Goal: Task Accomplishment & Management: Manage account settings

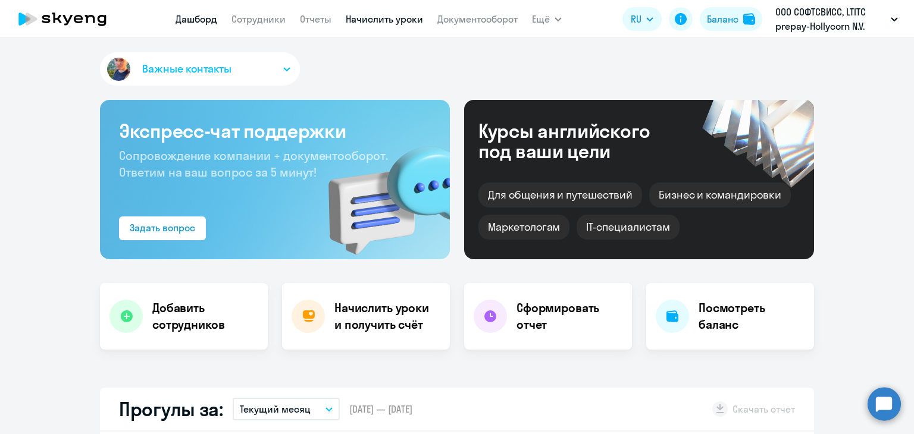
click at [359, 22] on link "Начислить уроки" at bounding box center [384, 19] width 77 height 12
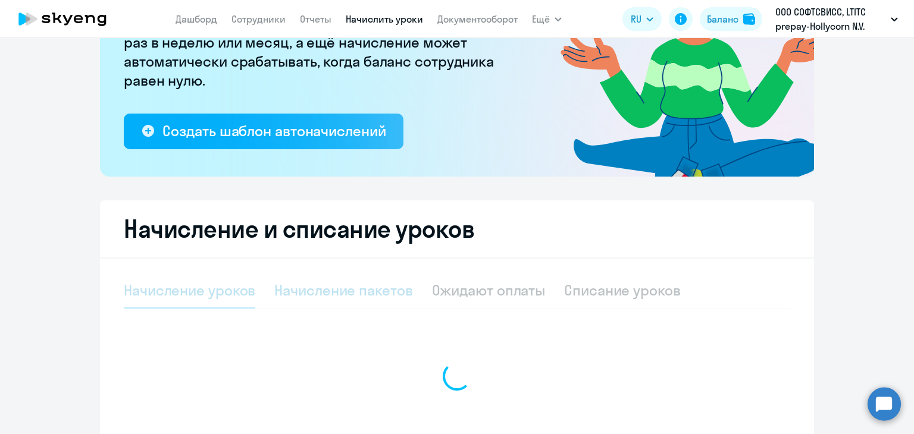
select select "10"
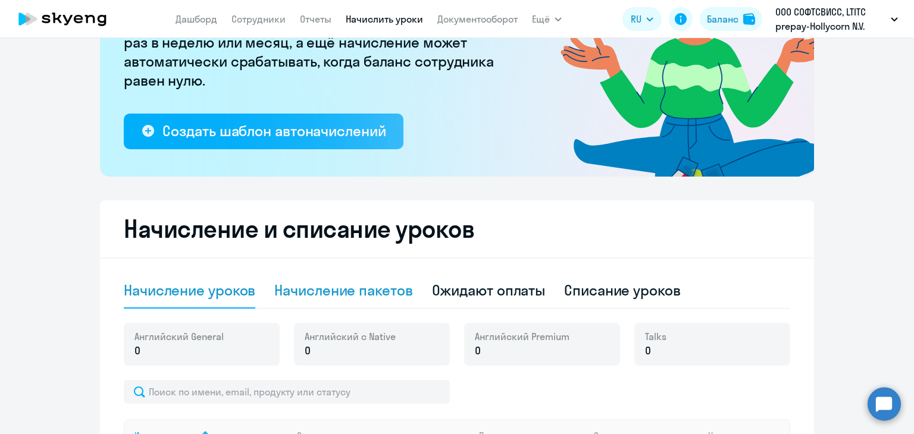
scroll to position [157, 0]
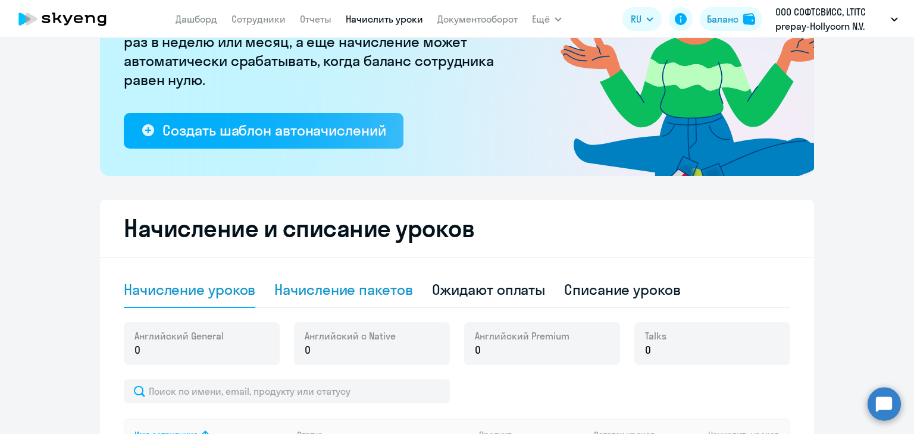
click at [362, 290] on div "Начисление пакетов" at bounding box center [343, 289] width 138 height 19
select select "10"
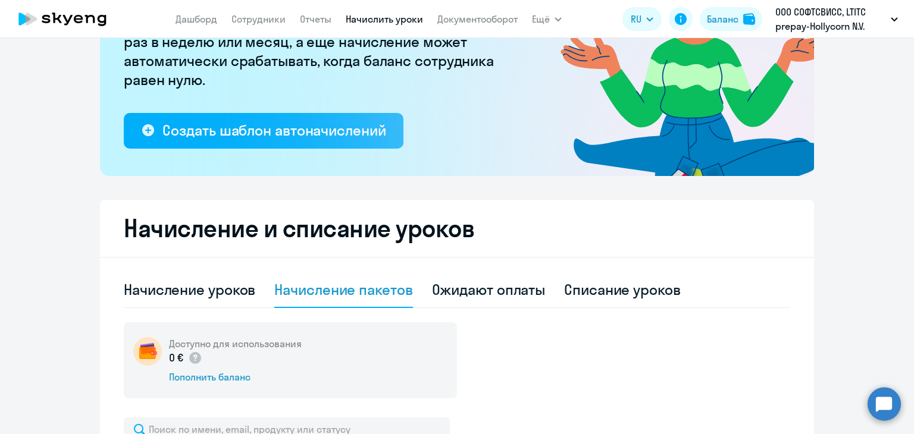
scroll to position [282, 0]
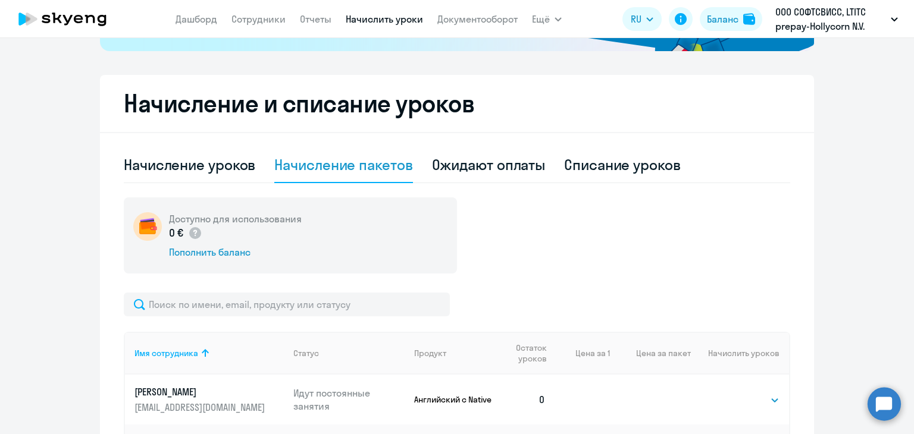
click at [245, 8] on nav "Дашборд Сотрудники Отчеты Начислить уроки Документооборот" at bounding box center [346, 19] width 342 height 24
click at [249, 15] on link "Сотрудники" at bounding box center [258, 19] width 54 height 12
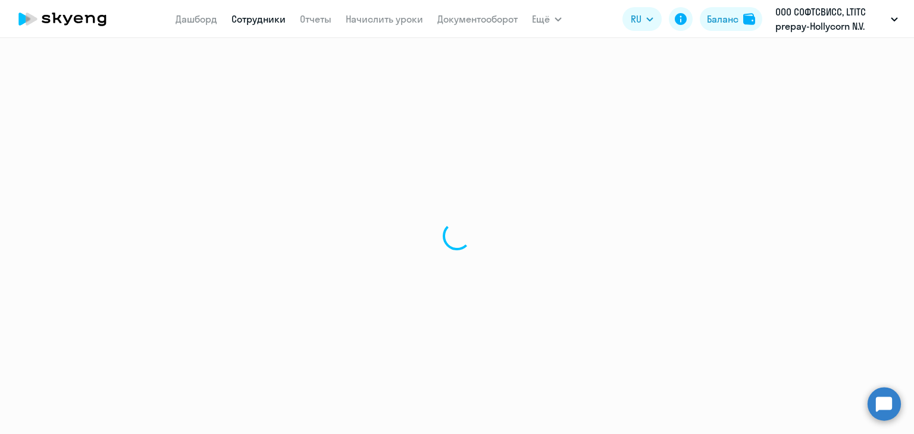
select select "30"
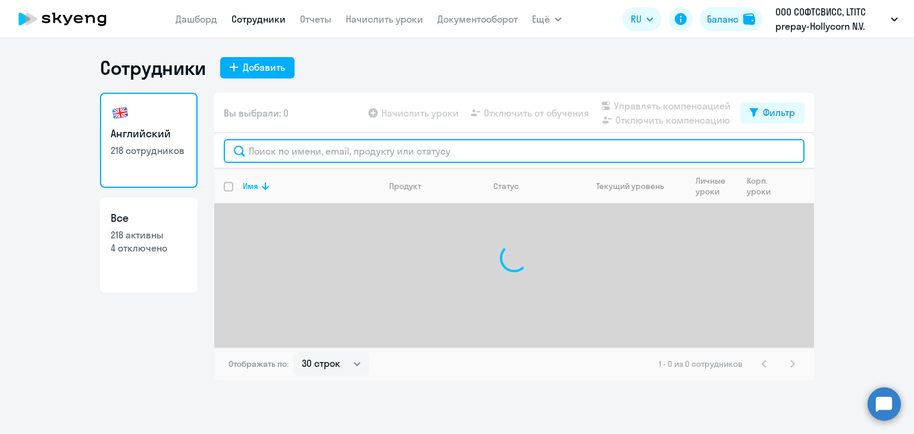
click at [278, 154] on input "text" at bounding box center [514, 151] width 581 height 24
type input "p"
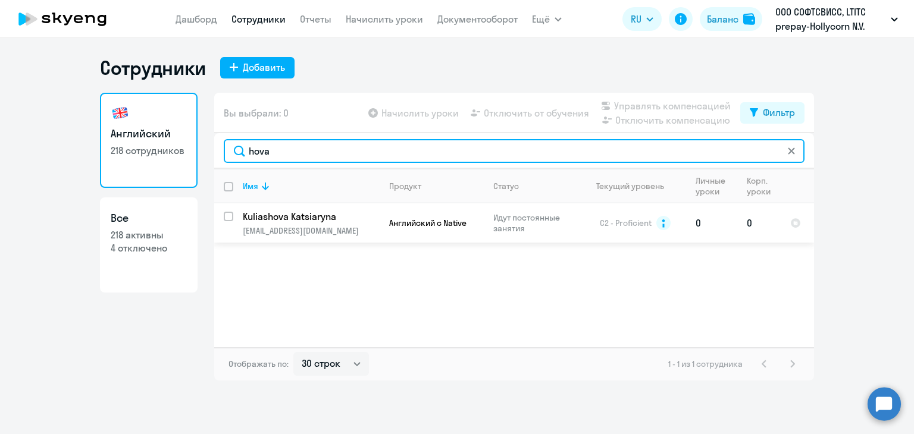
type input "hova"
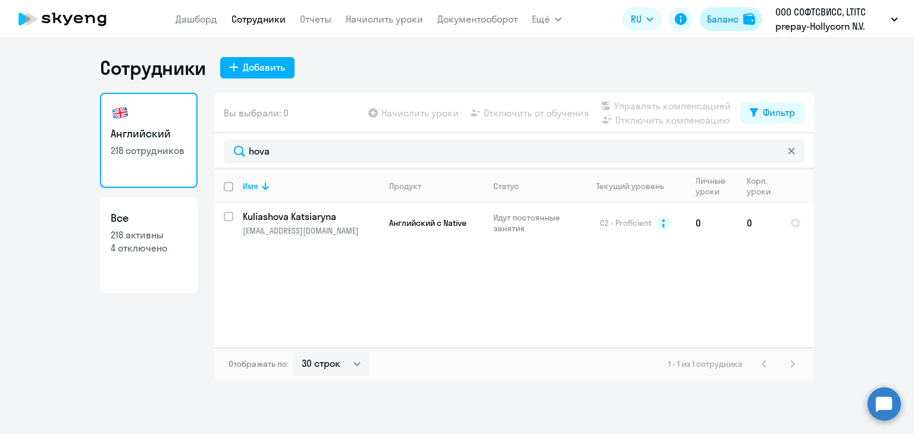
click at [724, 21] on div "Баланс" at bounding box center [723, 19] width 32 height 14
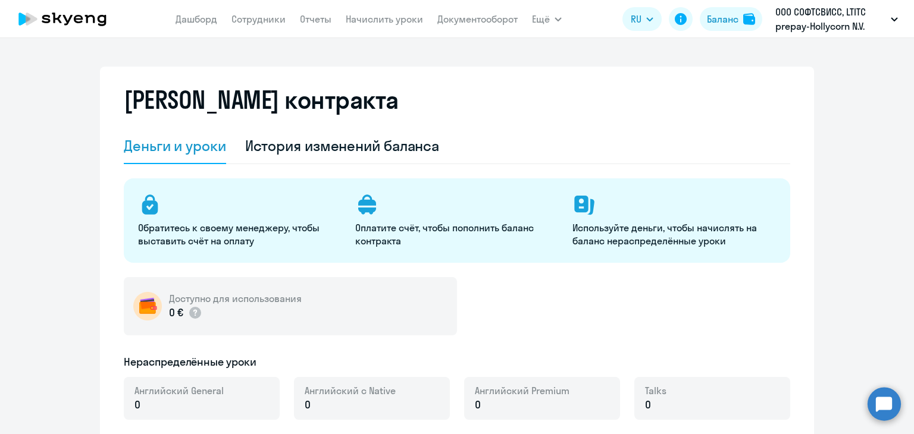
select select "english_adult_not_native_speaker"
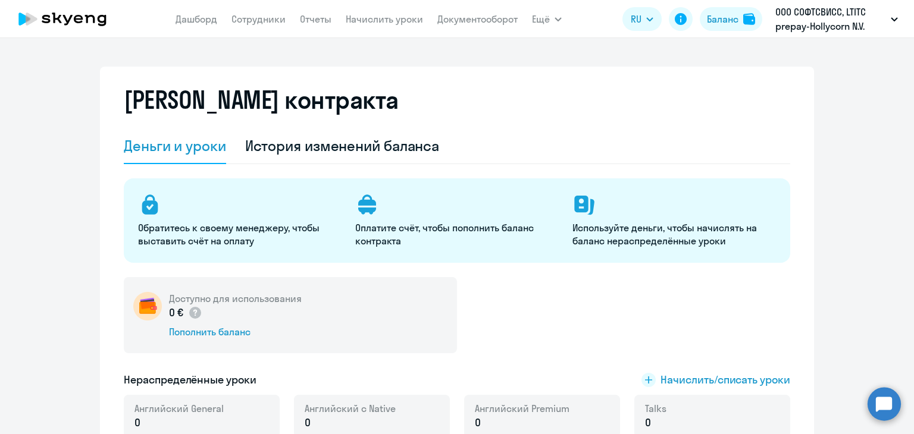
scroll to position [66, 0]
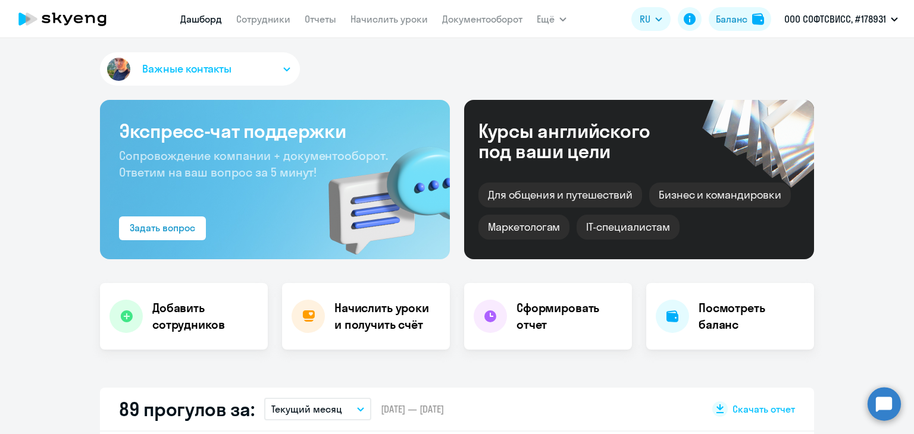
click at [752, 35] on app-header "[PERSON_NAME] Отчеты Начислить уроки Документооборот Ещё Дашборд Сотрудники Отч…" at bounding box center [457, 19] width 914 height 38
click at [742, 28] on button "Баланс" at bounding box center [740, 19] width 62 height 24
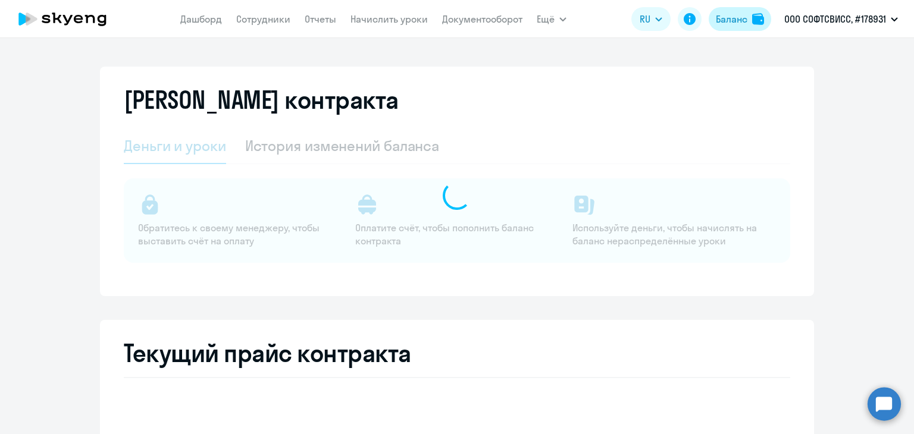
select select "english_adult_not_native_speaker"
